Goal: Task Accomplishment & Management: Use online tool/utility

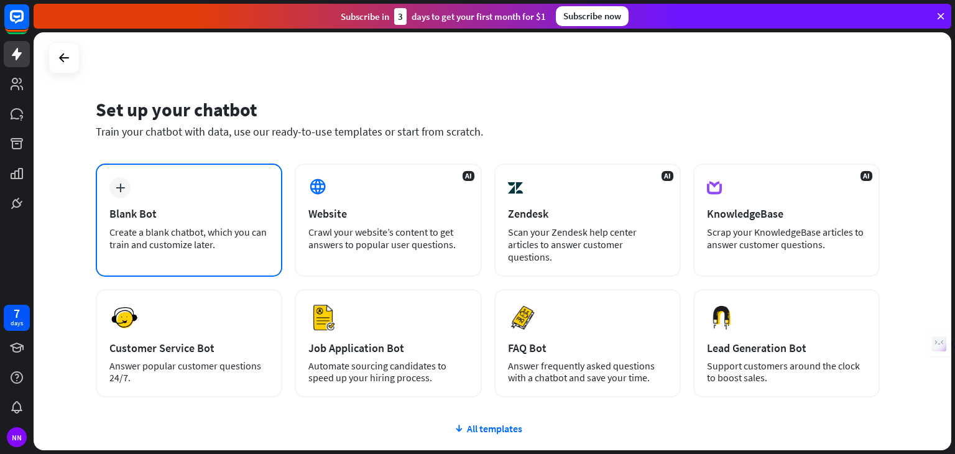
click at [183, 229] on div "Create a blank chatbot, which you can train and customize later." at bounding box center [188, 238] width 159 height 25
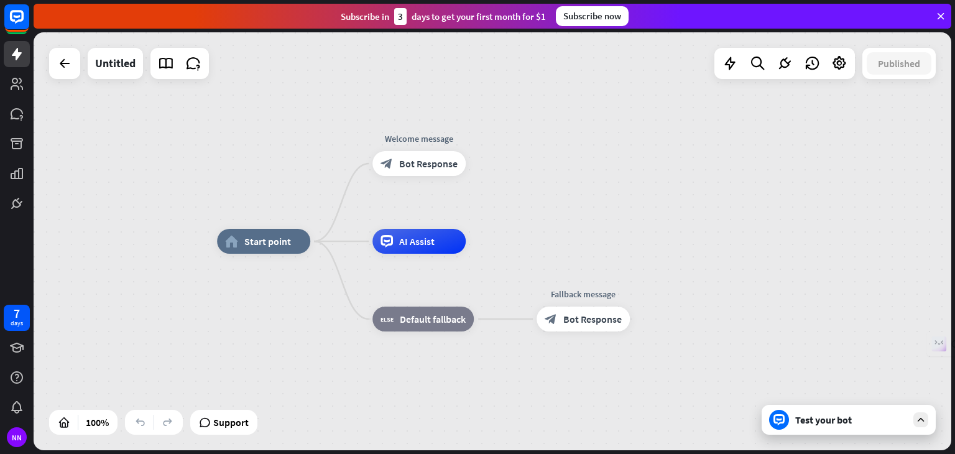
click at [821, 425] on div "Test your bot" at bounding box center [851, 419] width 112 height 12
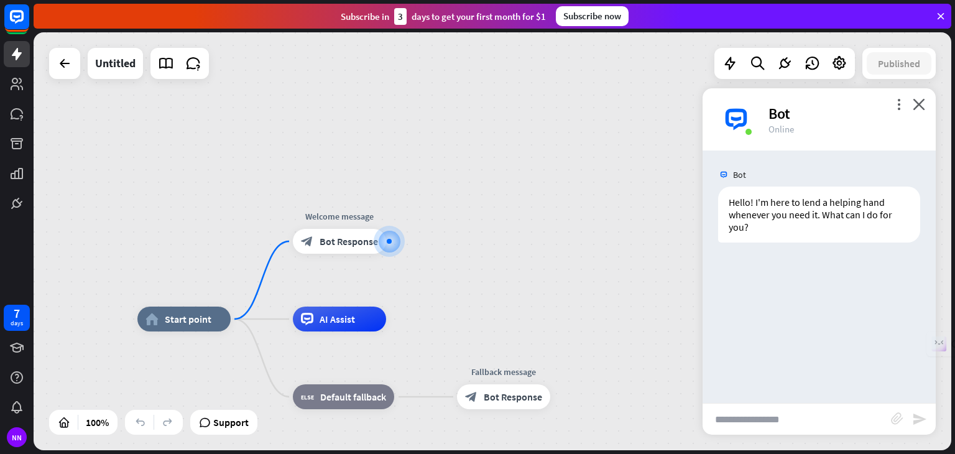
click at [816, 423] on input "text" at bounding box center [796, 418] width 188 height 31
type input "**"
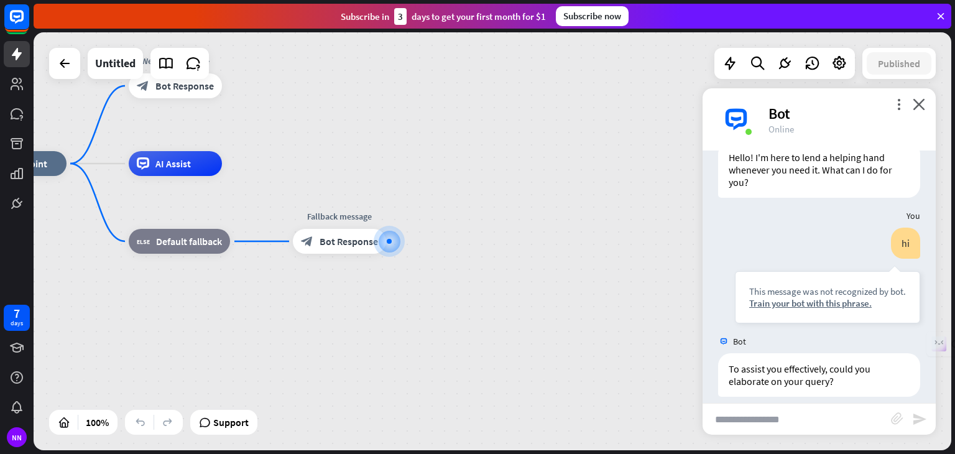
scroll to position [57, 0]
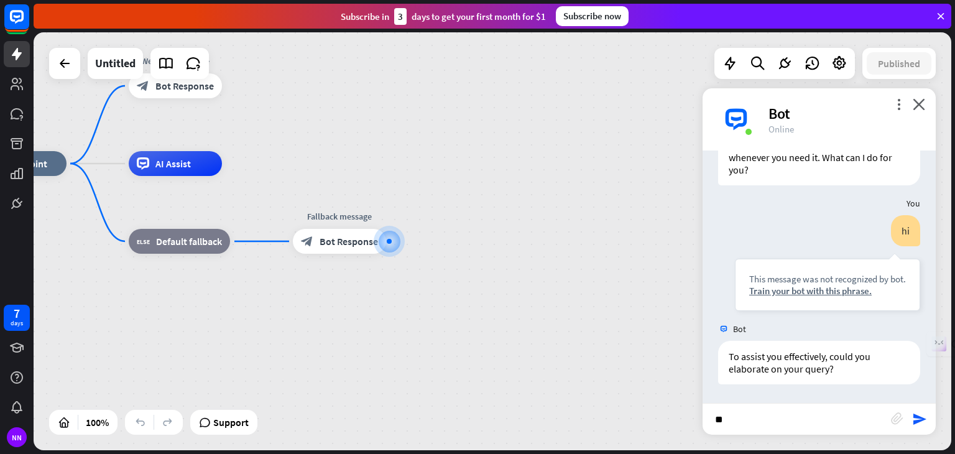
type input "***"
type input "**********"
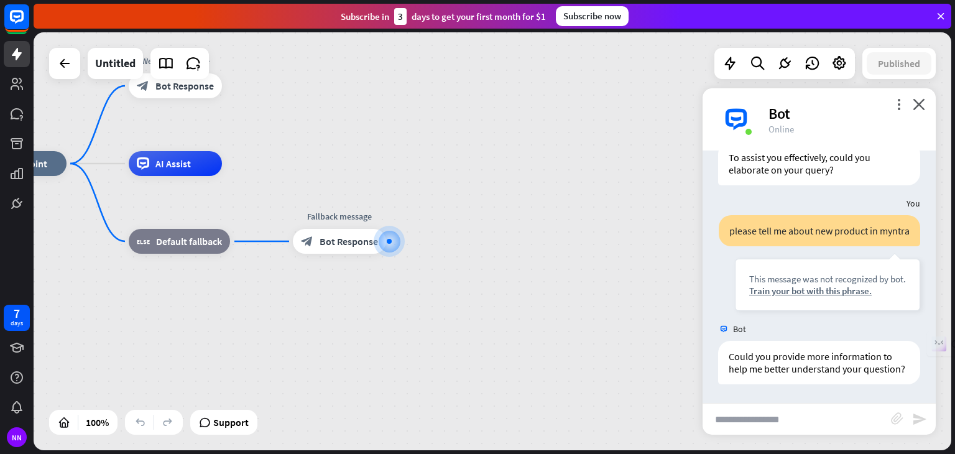
scroll to position [479, 0]
type input "**********"
click at [63, 67] on icon at bounding box center [64, 63] width 15 height 15
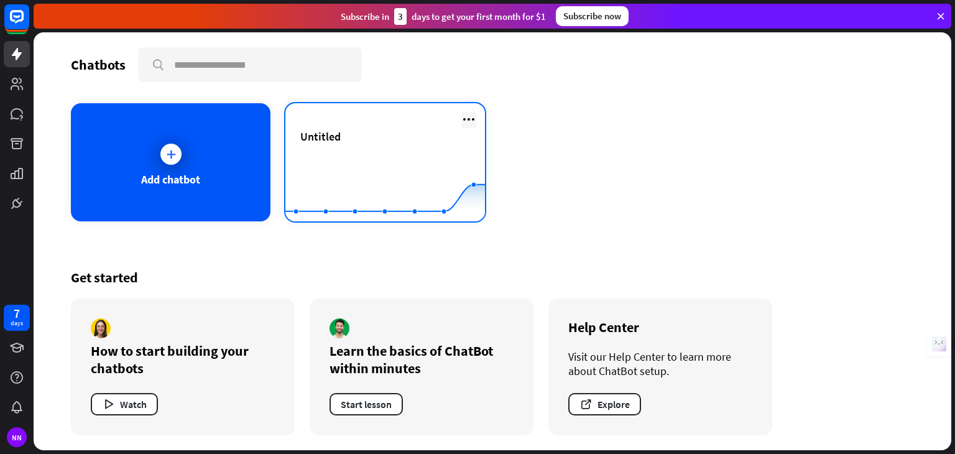
click at [461, 117] on icon at bounding box center [468, 119] width 15 height 15
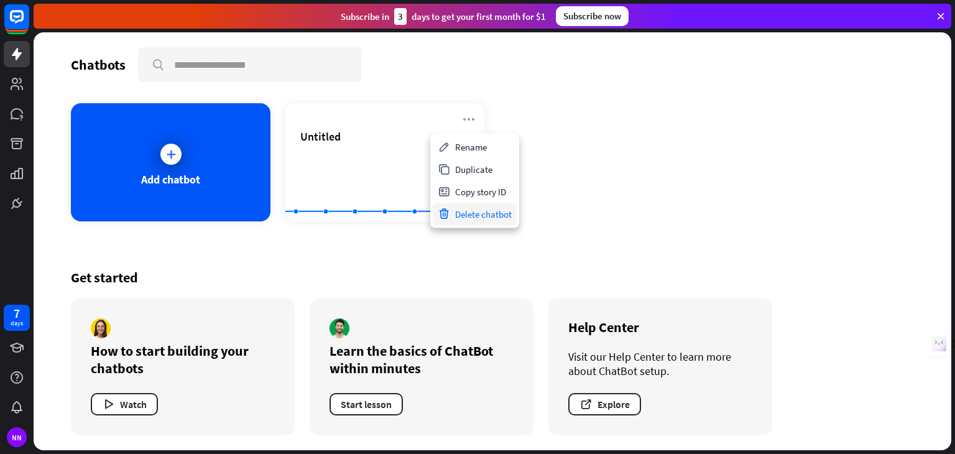
click at [475, 218] on div "Delete chatbot" at bounding box center [475, 214] width 84 height 22
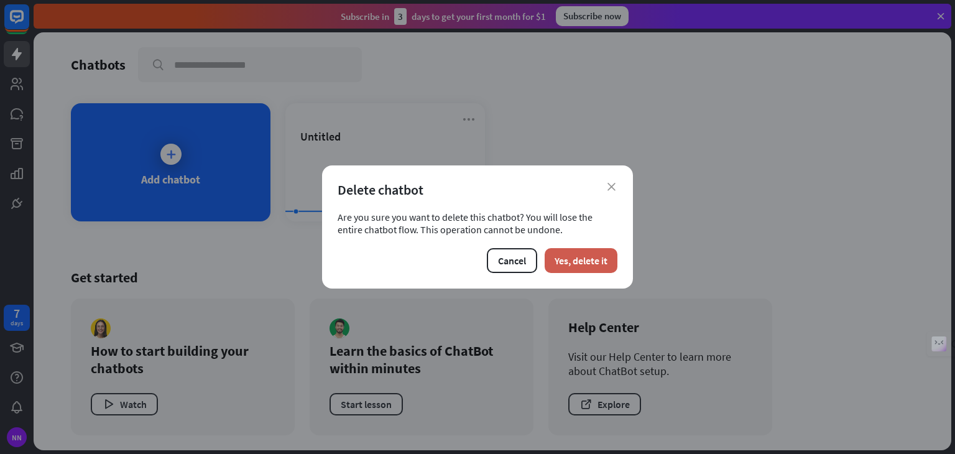
click at [594, 257] on button "Yes, delete it" at bounding box center [581, 260] width 73 height 25
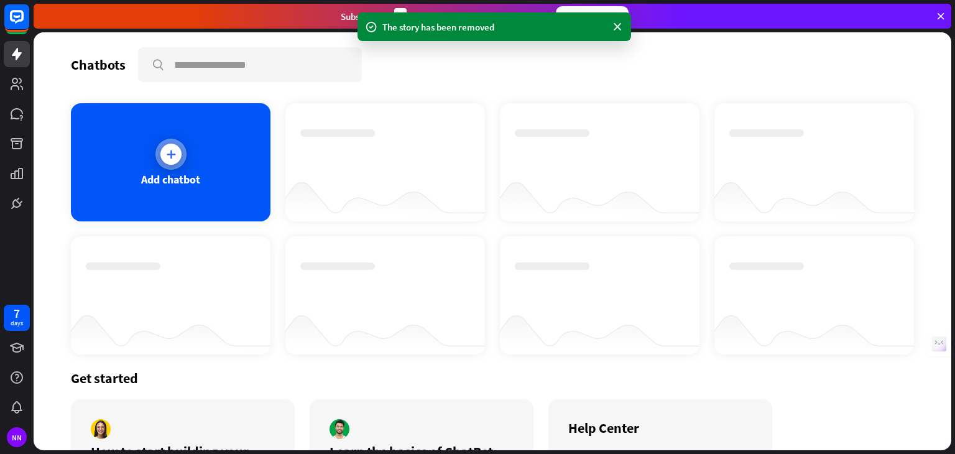
click at [111, 173] on div "Add chatbot" at bounding box center [171, 162] width 200 height 118
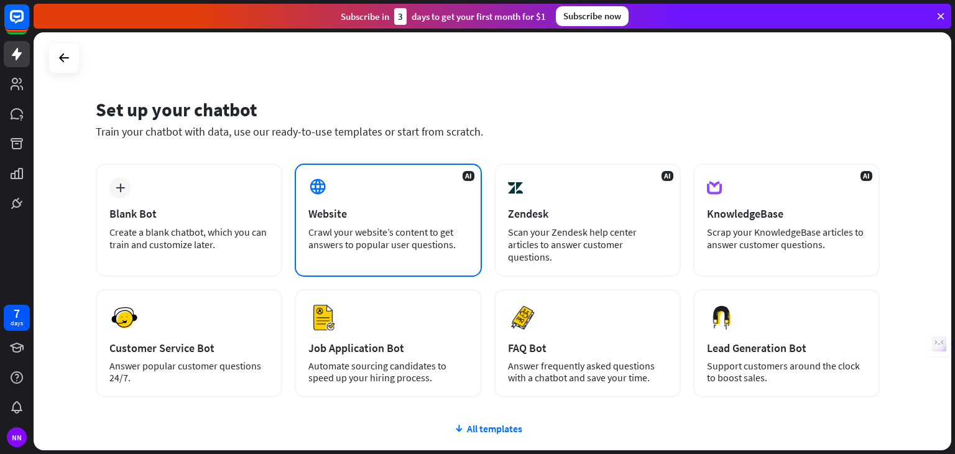
click at [361, 198] on div "AI Website Crawl your website’s content to get answers to popular user question…" at bounding box center [388, 219] width 186 height 113
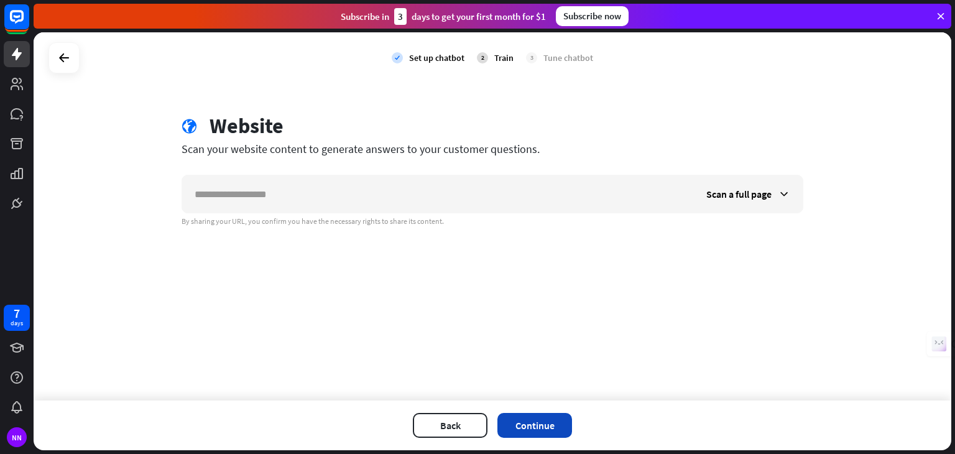
click at [527, 426] on button "Continue" at bounding box center [534, 425] width 75 height 25
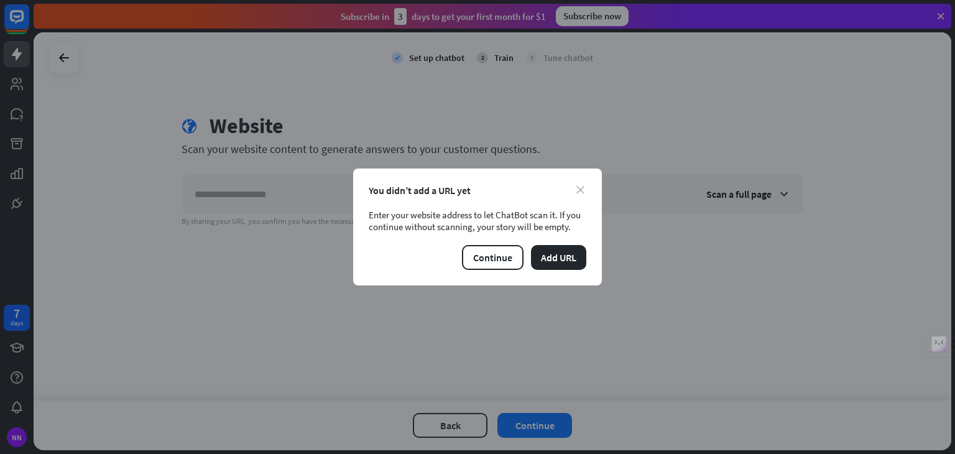
click at [576, 191] on icon "close" at bounding box center [580, 190] width 8 height 8
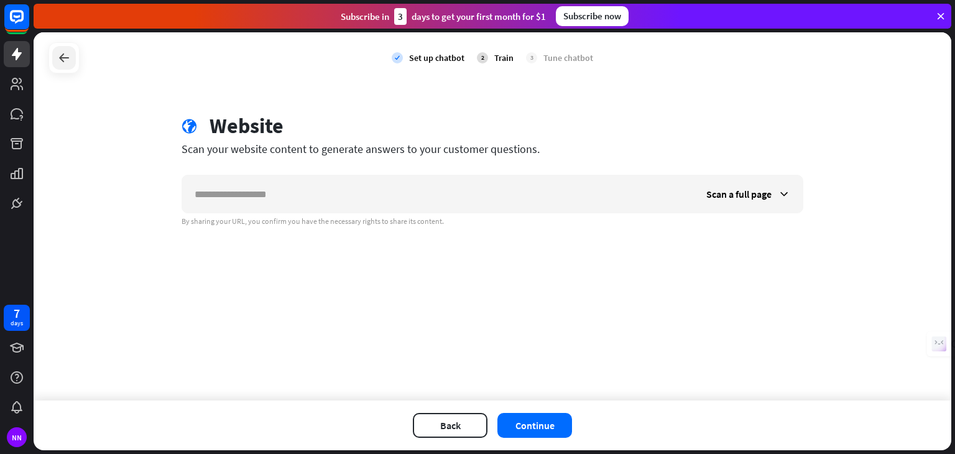
click at [58, 62] on icon at bounding box center [64, 57] width 15 height 15
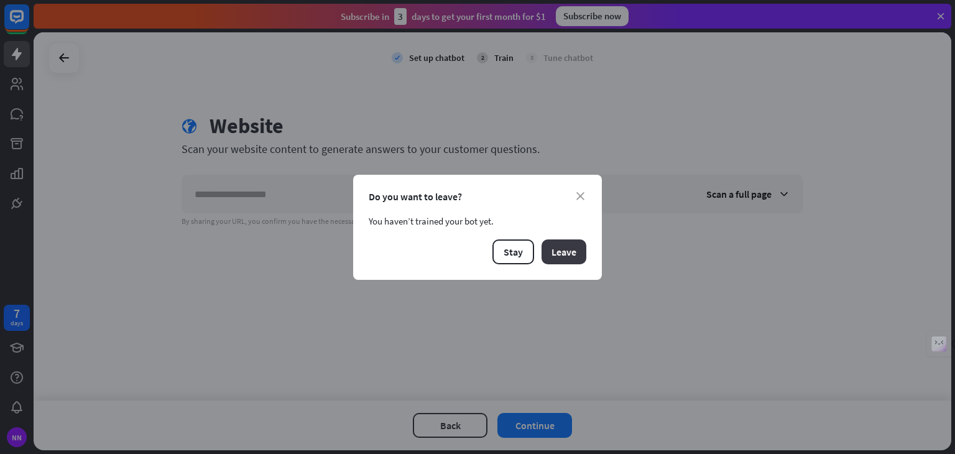
click at [555, 255] on button "Leave" at bounding box center [563, 251] width 45 height 25
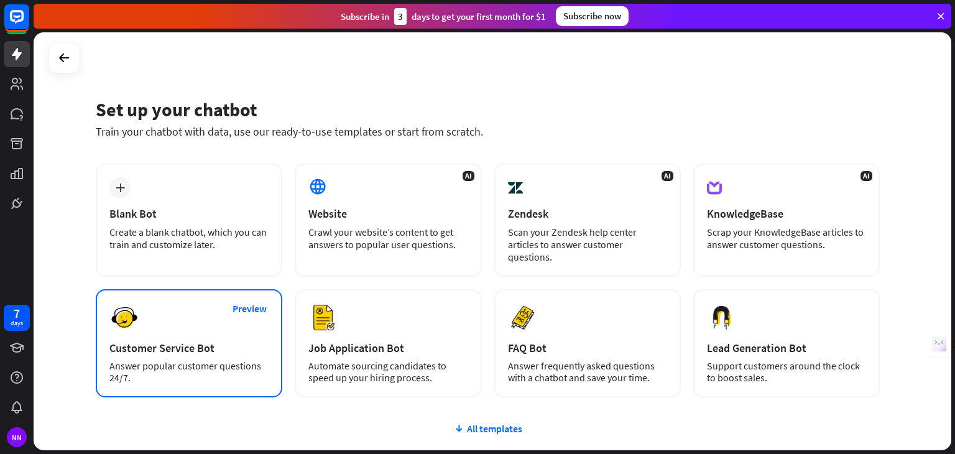
click at [159, 322] on div "Preview Customer Service Bot Answer popular customer questions 24/7." at bounding box center [189, 343] width 186 height 108
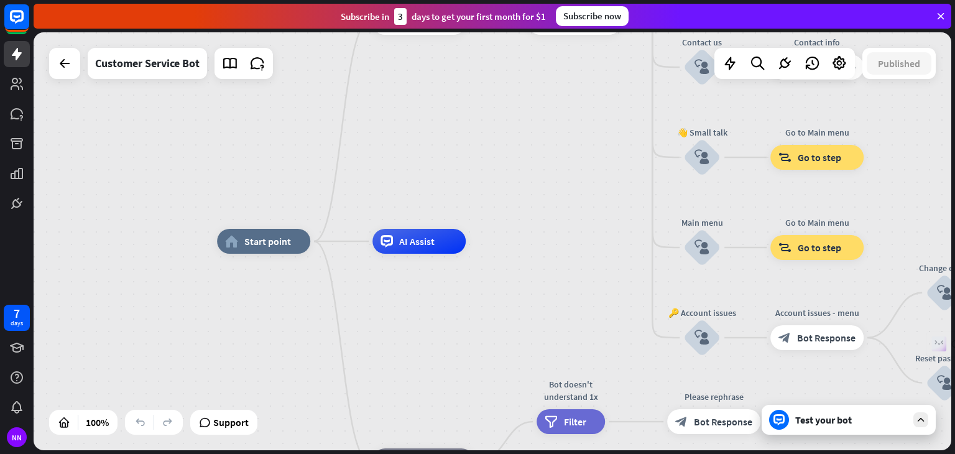
click at [827, 428] on div "Test your bot" at bounding box center [848, 420] width 174 height 30
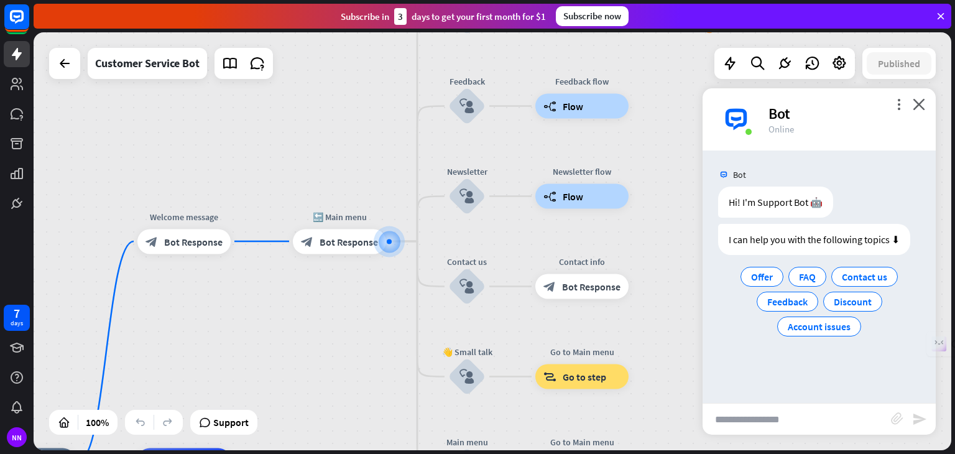
click at [788, 413] on input "text" at bounding box center [796, 418] width 188 height 31
type input "**********"
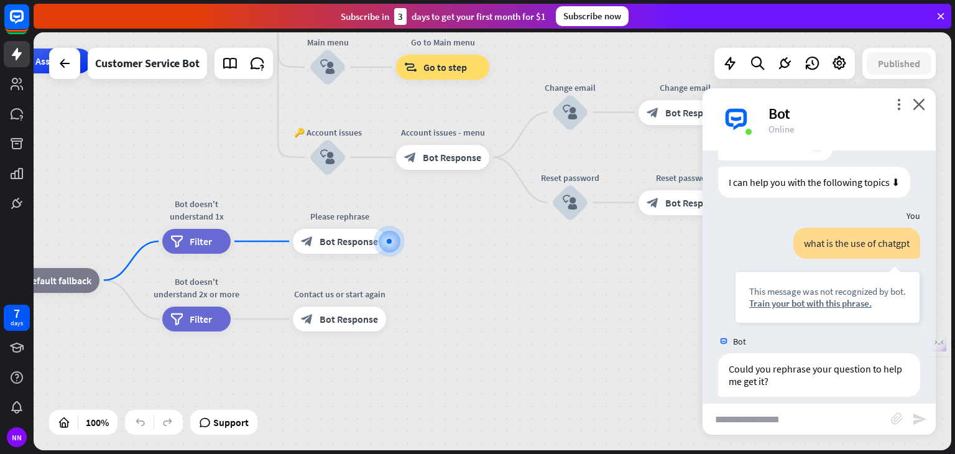
scroll to position [70, 0]
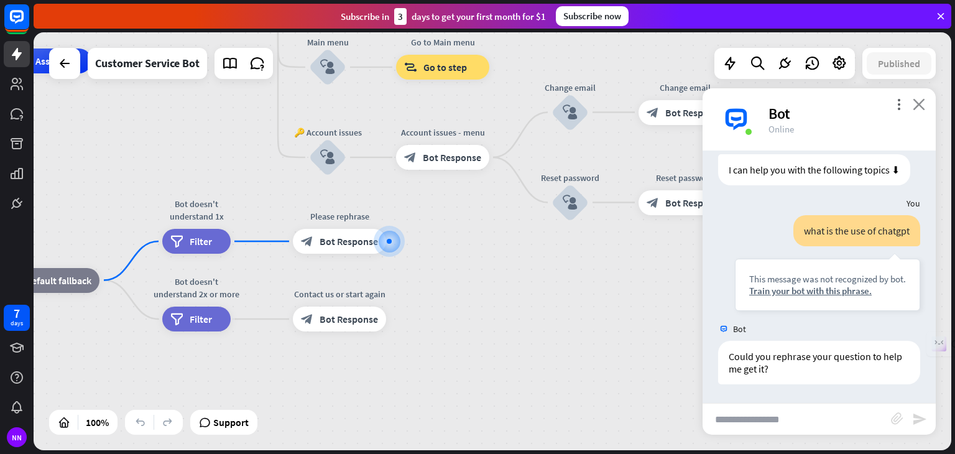
click at [919, 106] on icon "close" at bounding box center [919, 104] width 12 height 12
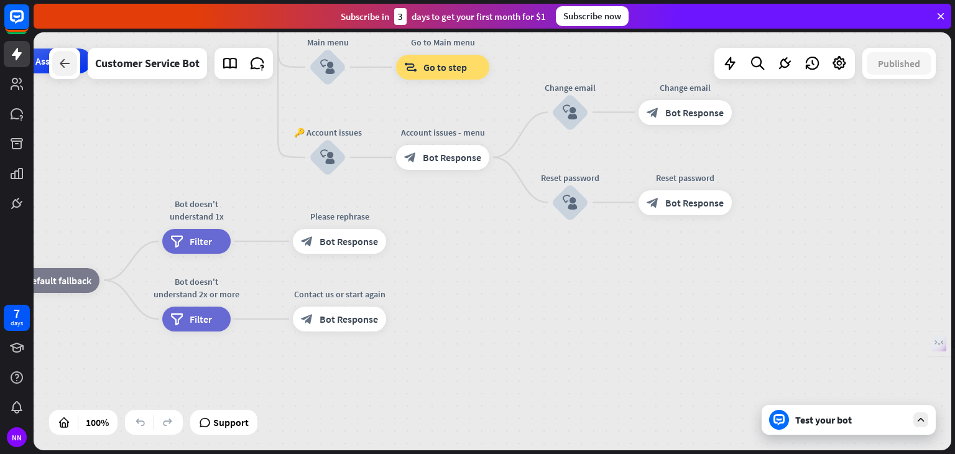
click at [67, 70] on icon at bounding box center [64, 63] width 15 height 15
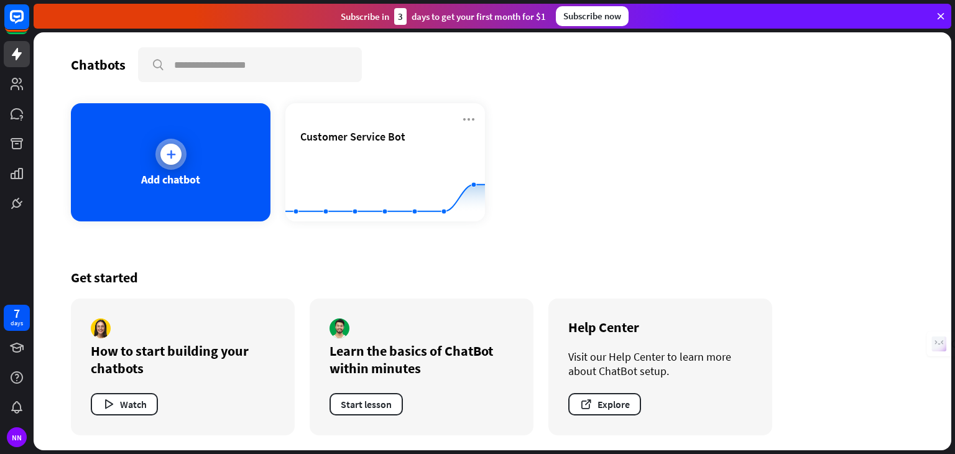
click at [197, 135] on div "Add chatbot" at bounding box center [171, 162] width 200 height 118
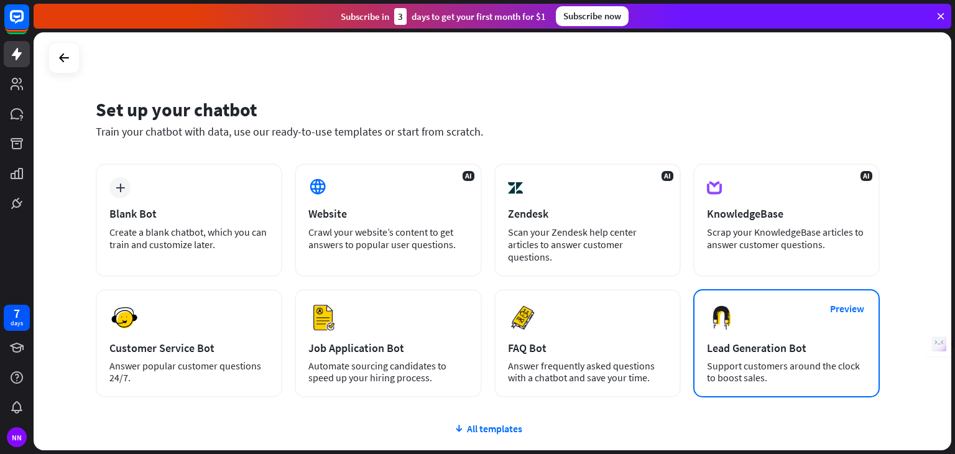
click at [751, 325] on div "Preview Lead Generation Bot Support customers around the clock to boost sales." at bounding box center [786, 343] width 186 height 108
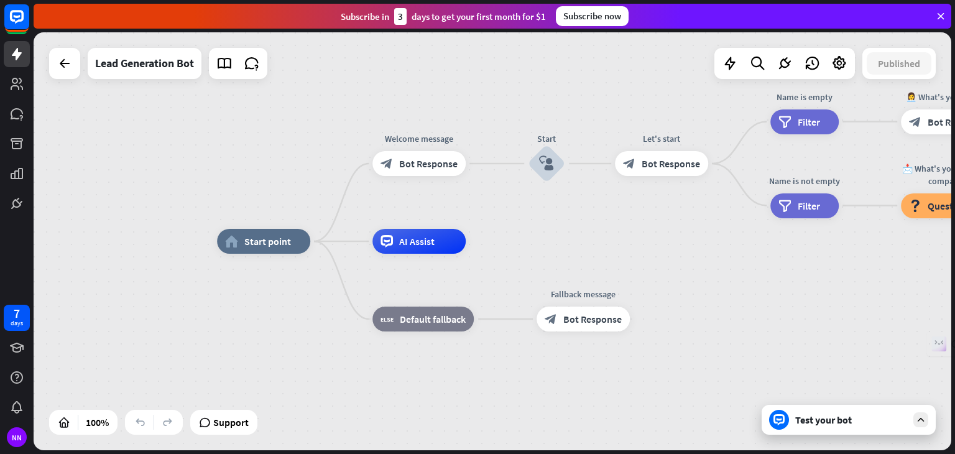
click at [921, 425] on div at bounding box center [920, 419] width 15 height 15
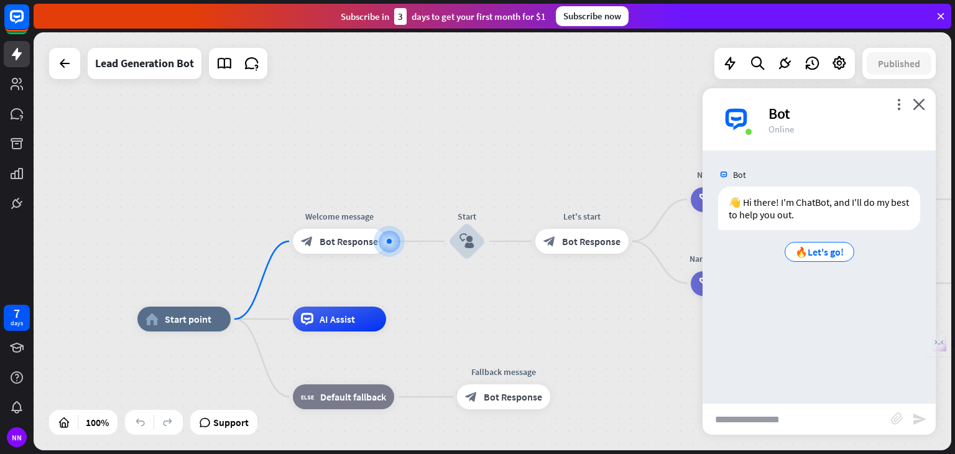
click at [762, 409] on input "text" at bounding box center [796, 418] width 188 height 31
type input "**********"
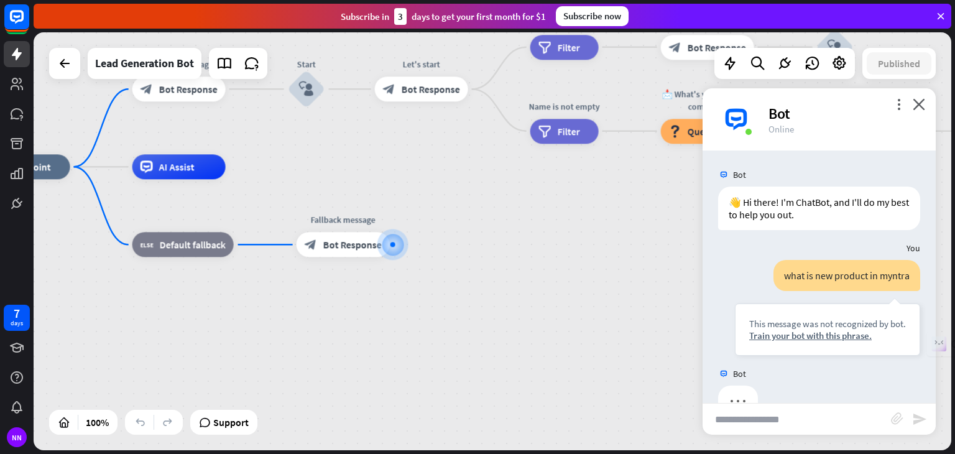
scroll to position [32, 0]
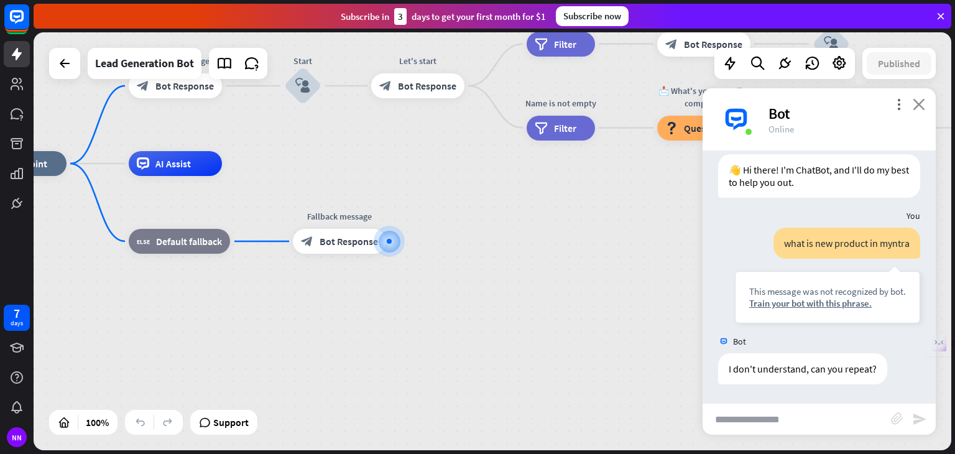
click at [922, 103] on icon "close" at bounding box center [919, 104] width 12 height 12
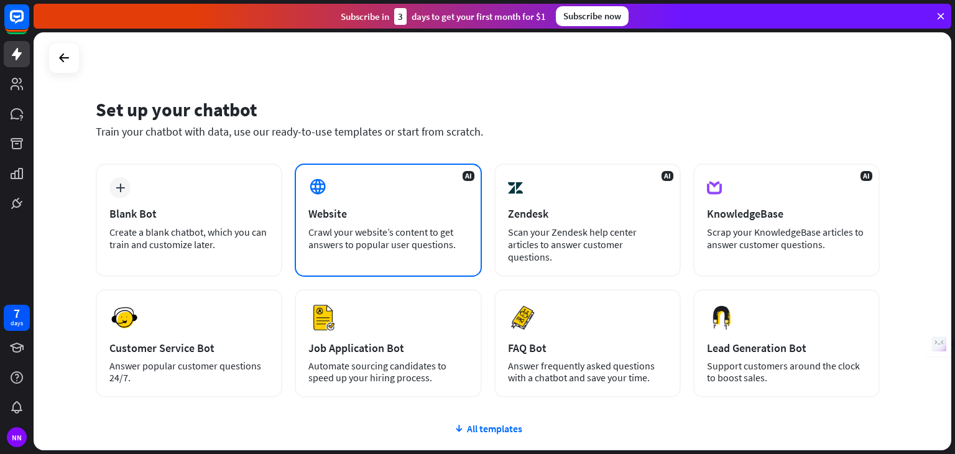
click at [346, 224] on div "AI Website Crawl your website’s content to get answers to popular user question…" at bounding box center [388, 219] width 186 height 113
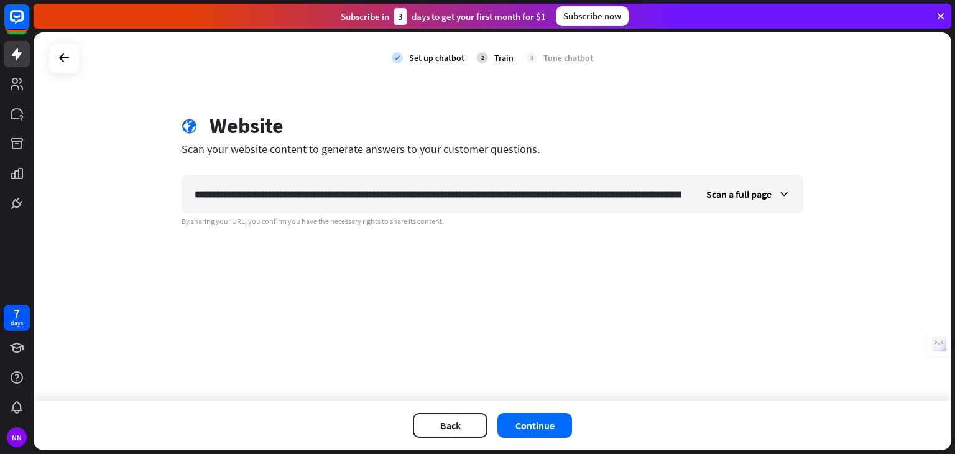
scroll to position [0, 1300]
type input "**********"
click at [545, 425] on button "Continue" at bounding box center [534, 425] width 75 height 25
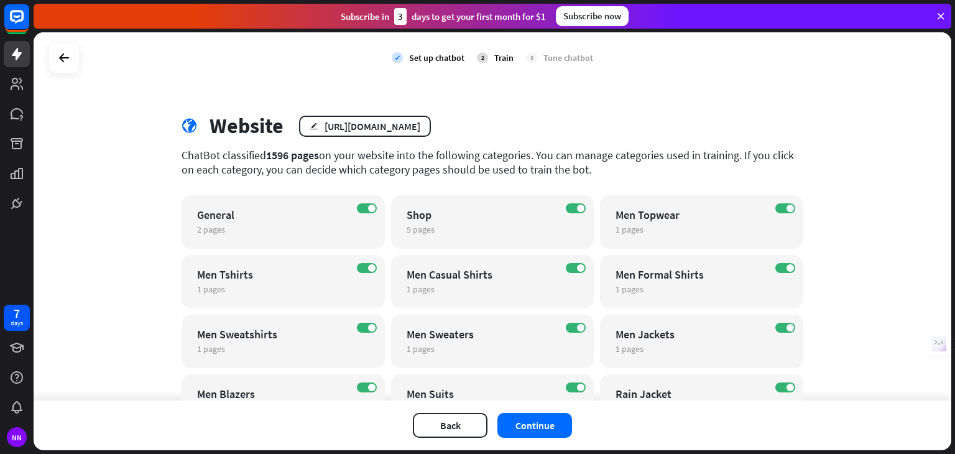
click at [839, 89] on div "check Set up chatbot 2 Train 3 Tune chatbot globe Website edit [URL][DOMAIN_NAM…" at bounding box center [493, 216] width 918 height 368
click at [527, 422] on button "Continue" at bounding box center [534, 425] width 75 height 25
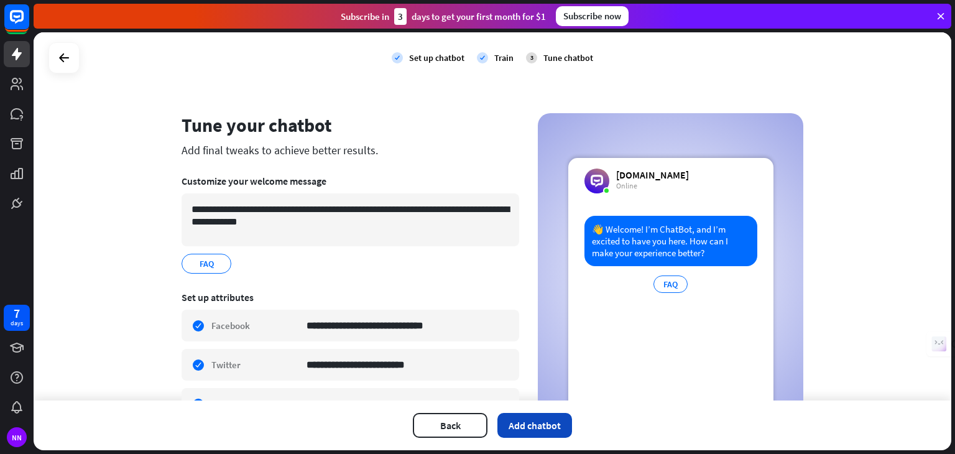
click at [550, 420] on button "Add chatbot" at bounding box center [534, 425] width 75 height 25
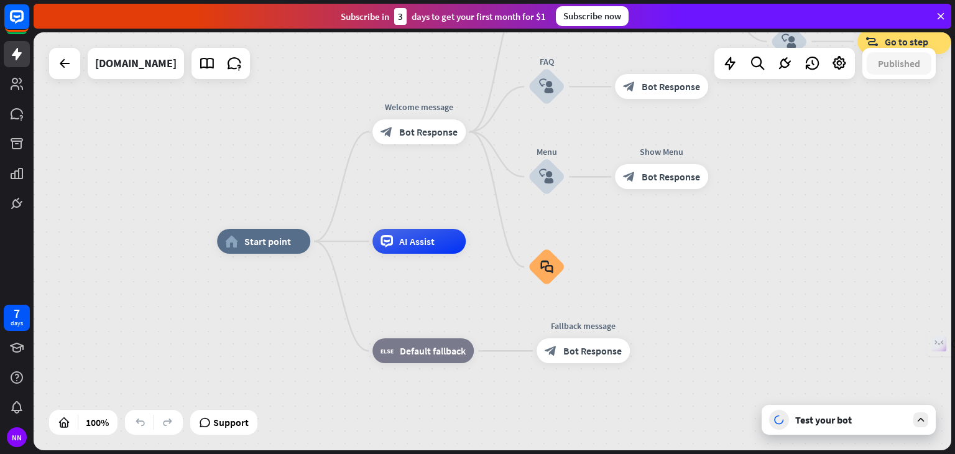
click at [838, 425] on div "Test your bot" at bounding box center [851, 419] width 112 height 12
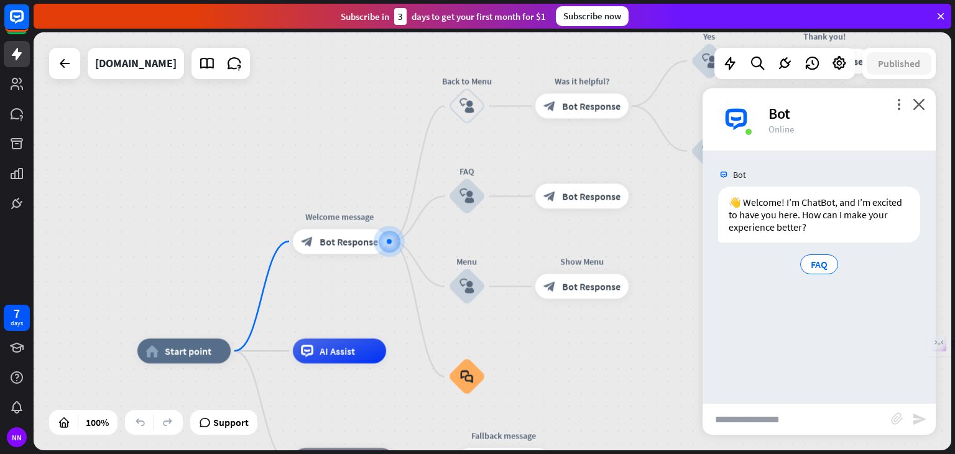
click at [761, 401] on div "Bot 👋 Welcome! I’m ChatBot, and I’m excited to have you here. How can I make yo…" at bounding box center [818, 276] width 233 height 252
click at [750, 416] on input "text" at bounding box center [796, 418] width 188 height 31
type input "**********"
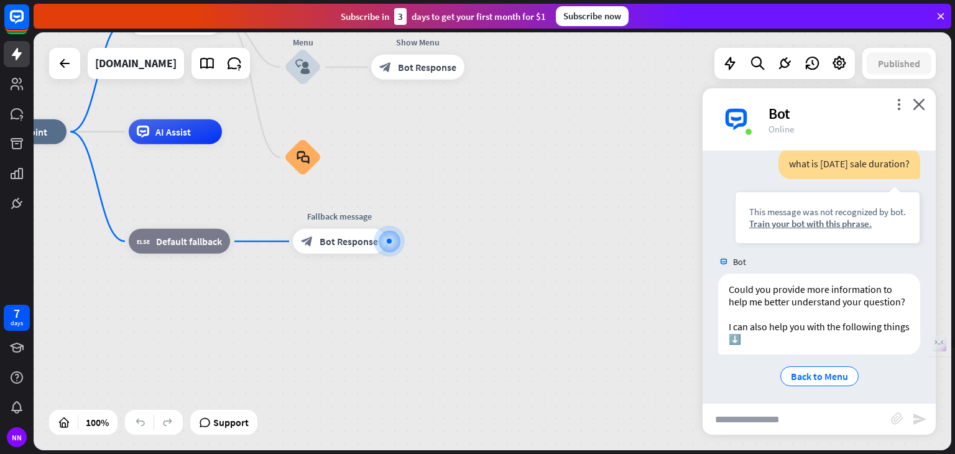
scroll to position [141, 0]
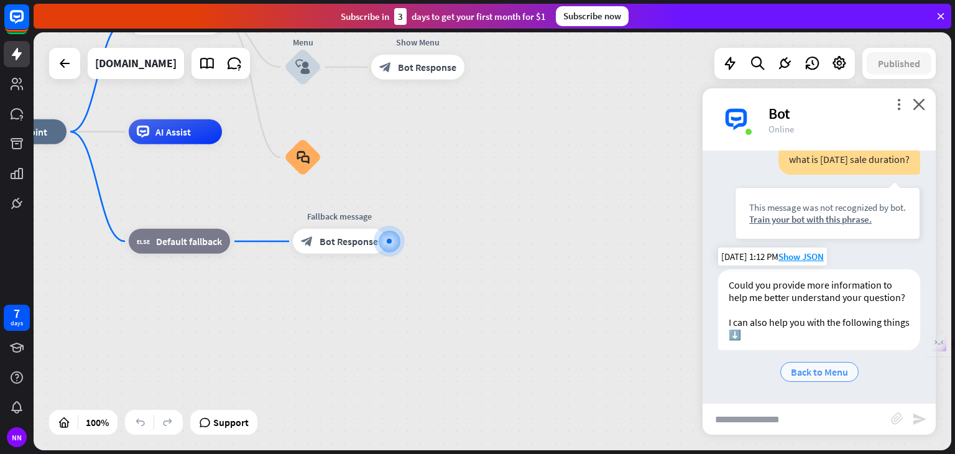
click at [817, 366] on span "Back to Menu" at bounding box center [819, 372] width 57 height 12
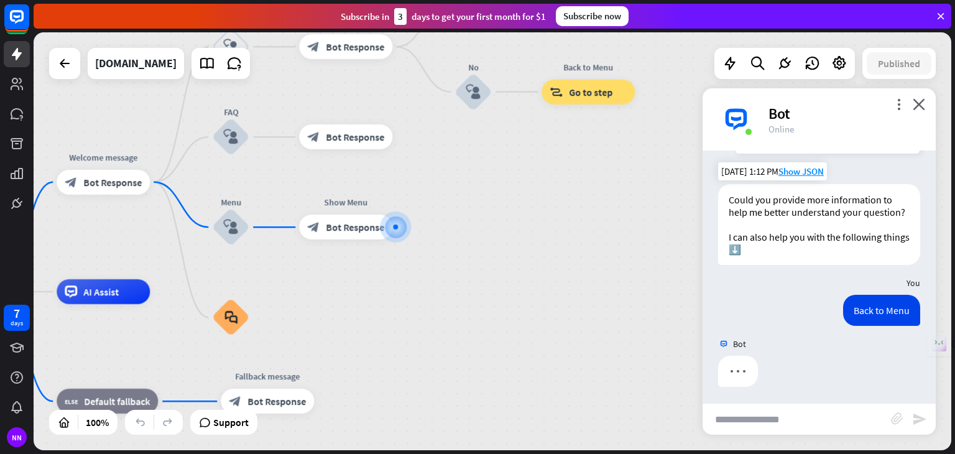
scroll to position [229, 0]
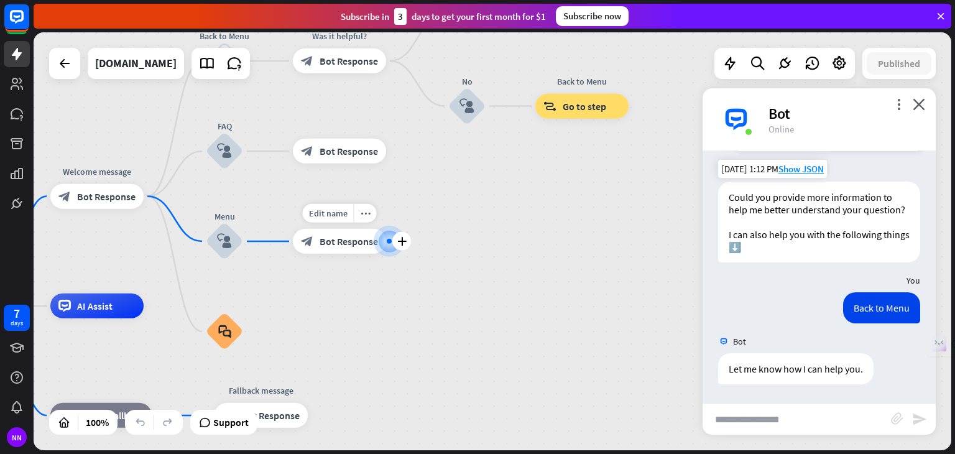
click at [389, 241] on div at bounding box center [389, 241] width 0 height 0
click at [405, 244] on icon "plus" at bounding box center [401, 241] width 9 height 9
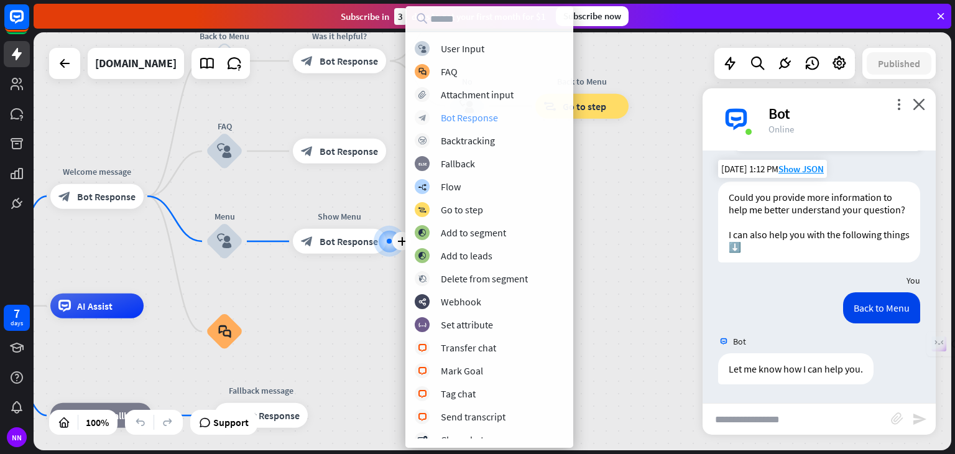
click at [485, 113] on div "Bot Response" at bounding box center [469, 117] width 57 height 12
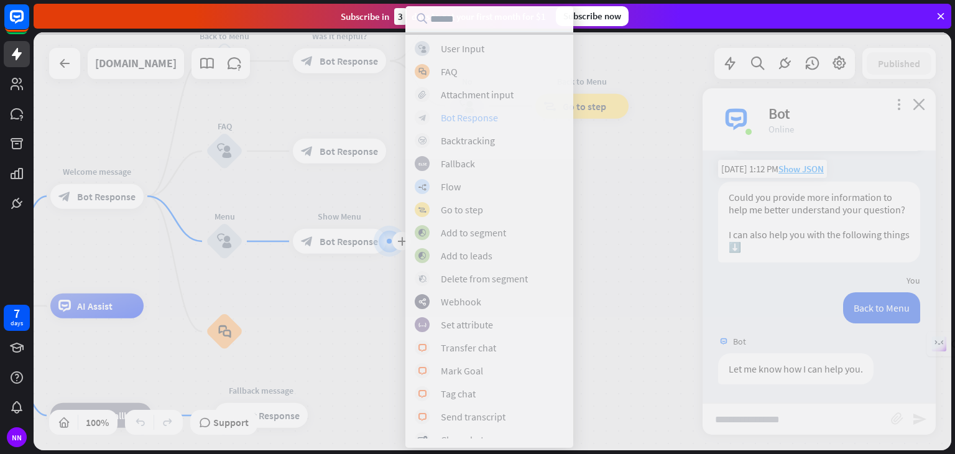
click at [485, 113] on div at bounding box center [493, 241] width 918 height 418
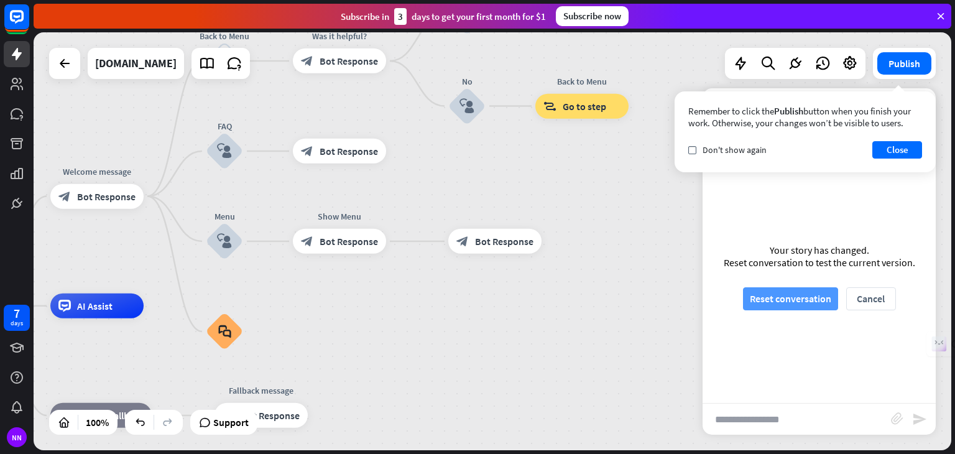
click at [793, 301] on button "Reset conversation" at bounding box center [790, 298] width 95 height 23
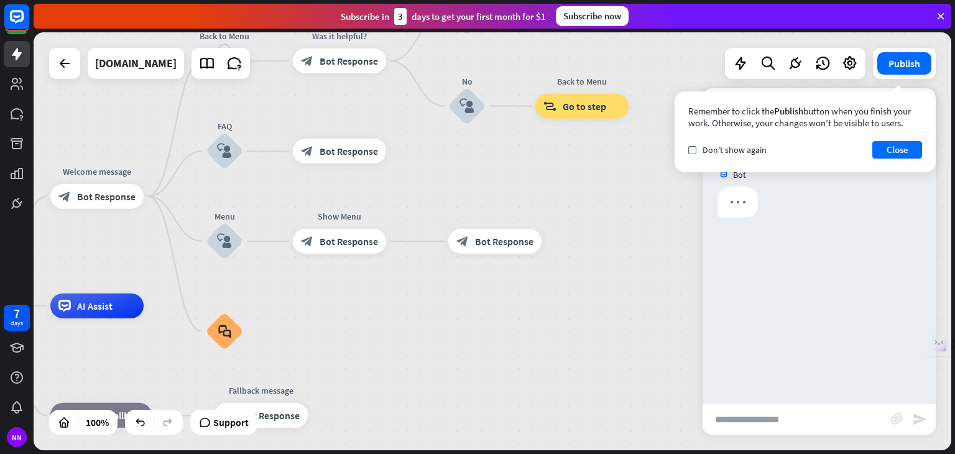
scroll to position [0, 0]
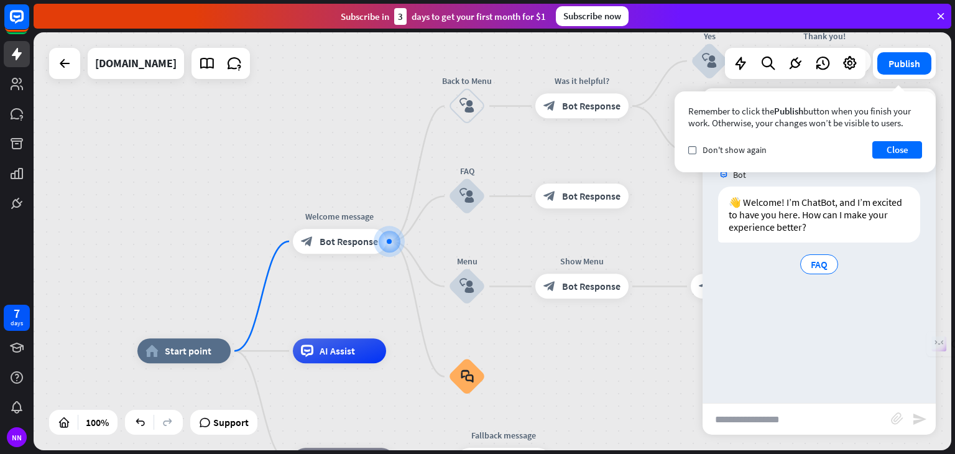
click at [755, 404] on input "text" at bounding box center [796, 418] width 188 height 31
type input "**********"
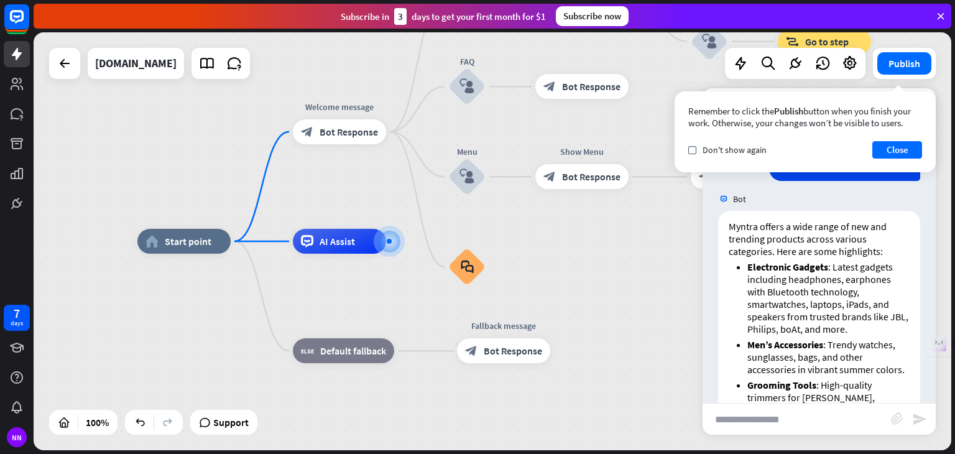
scroll to position [303, 0]
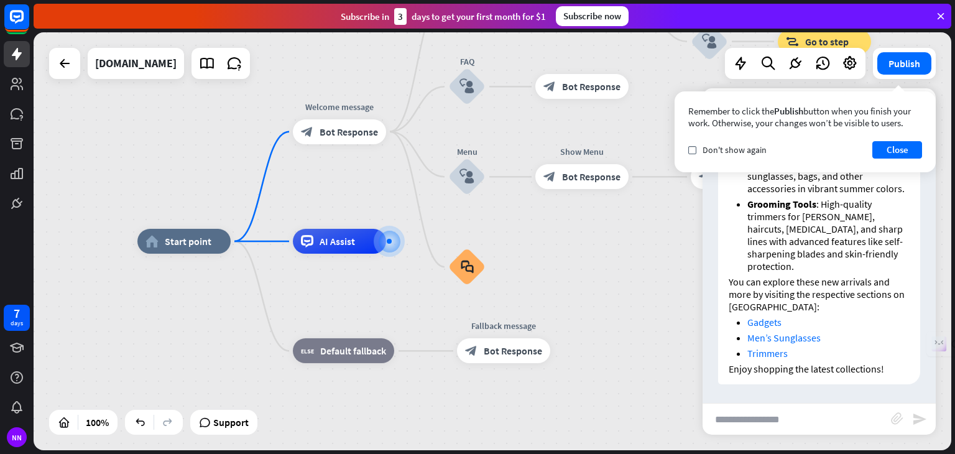
click at [727, 431] on input "text" at bounding box center [796, 418] width 188 height 31
type input "**********"
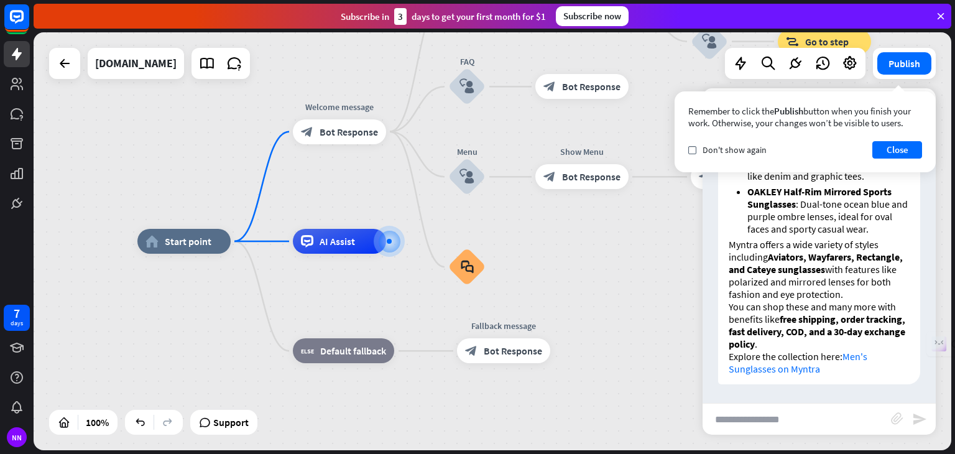
scroll to position [761, 0]
click at [898, 141] on button "Close" at bounding box center [897, 149] width 50 height 17
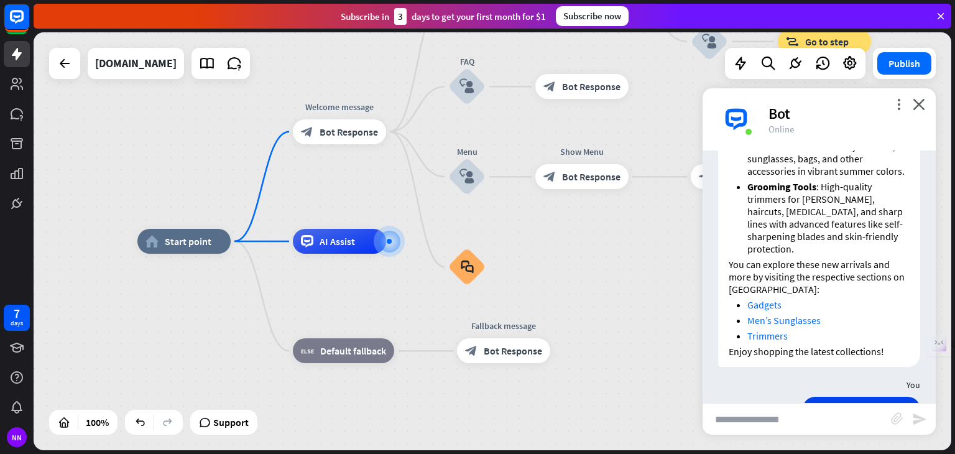
scroll to position [320, 0]
click at [919, 110] on div "Bot" at bounding box center [844, 113] width 152 height 19
